Goal: Check status

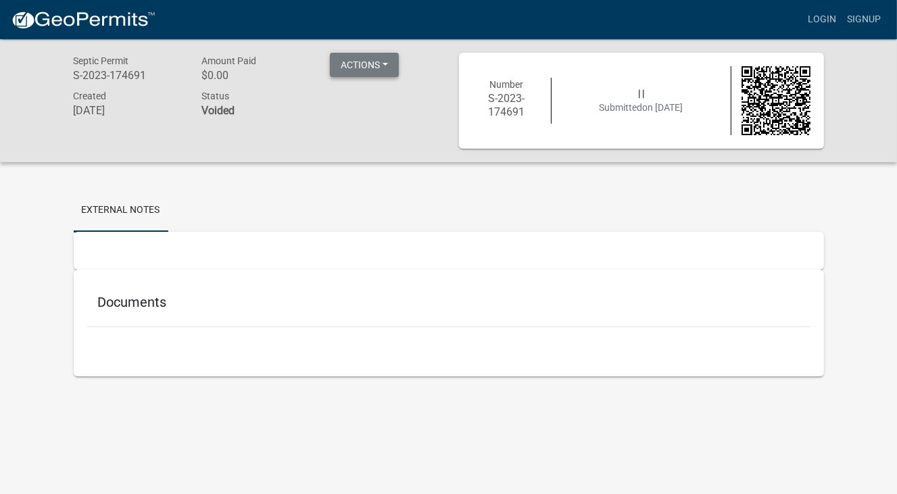
click at [386, 61] on button "Actions" at bounding box center [364, 65] width 69 height 24
